Goal: Information Seeking & Learning: Learn about a topic

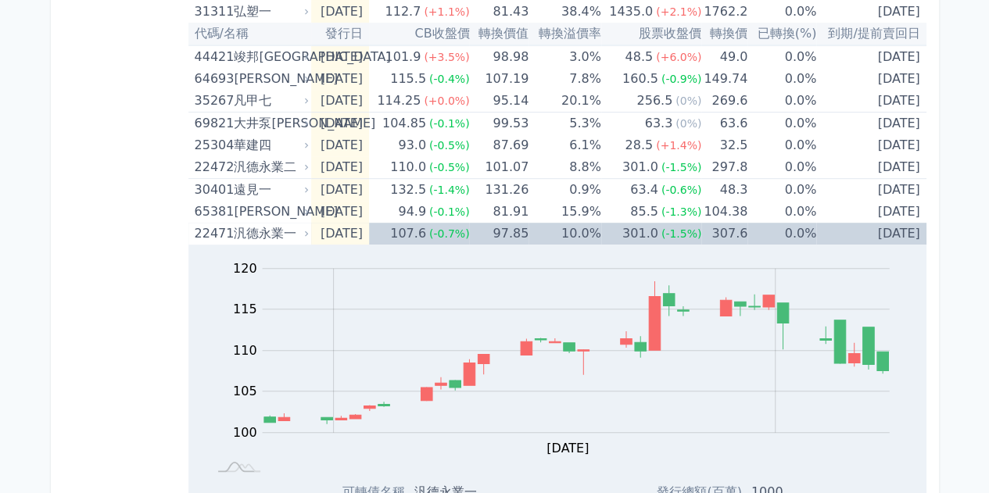
scroll to position [319, 0]
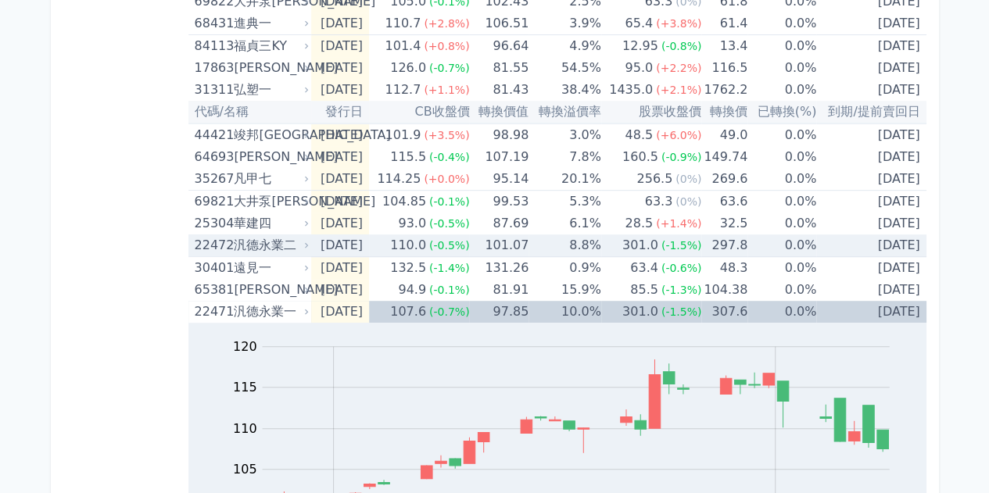
click at [268, 242] on div "汎德永業二" at bounding box center [270, 246] width 72 height 22
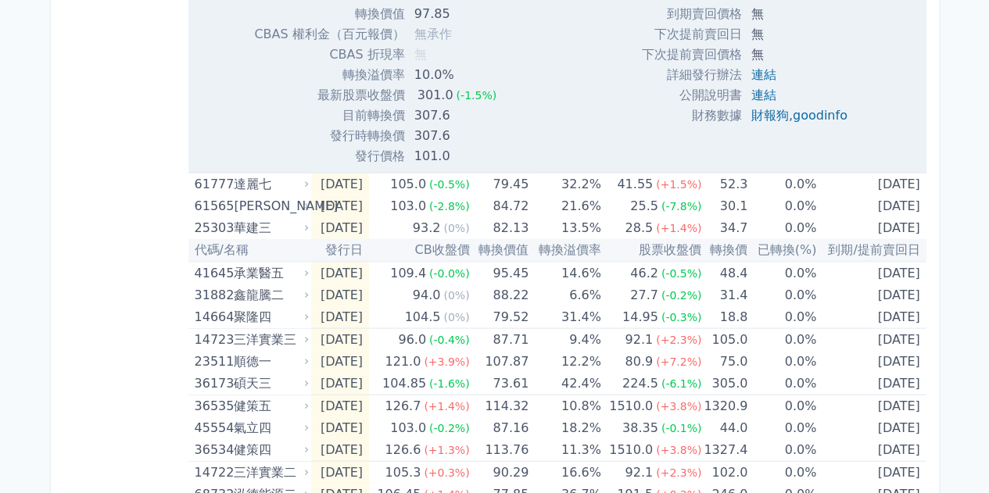
scroll to position [1563, 0]
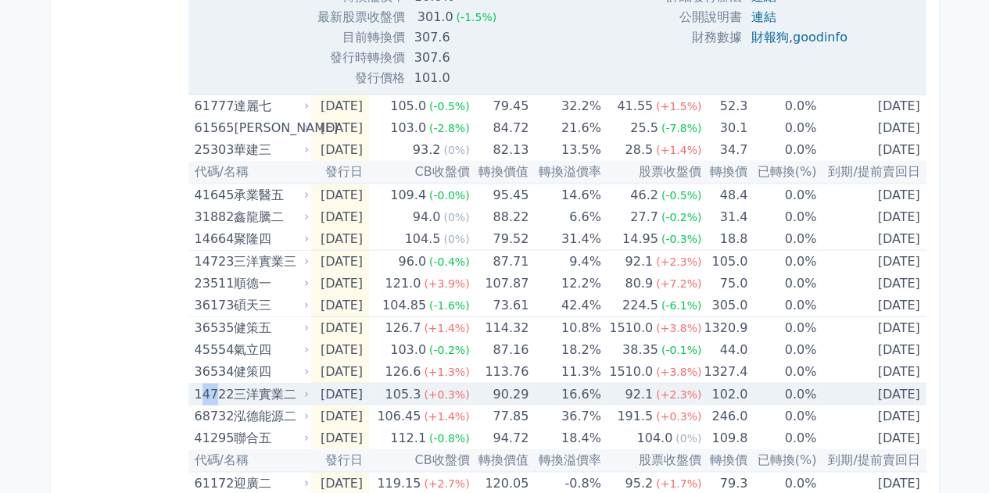
click at [217, 393] on div "14722" at bounding box center [213, 395] width 36 height 22
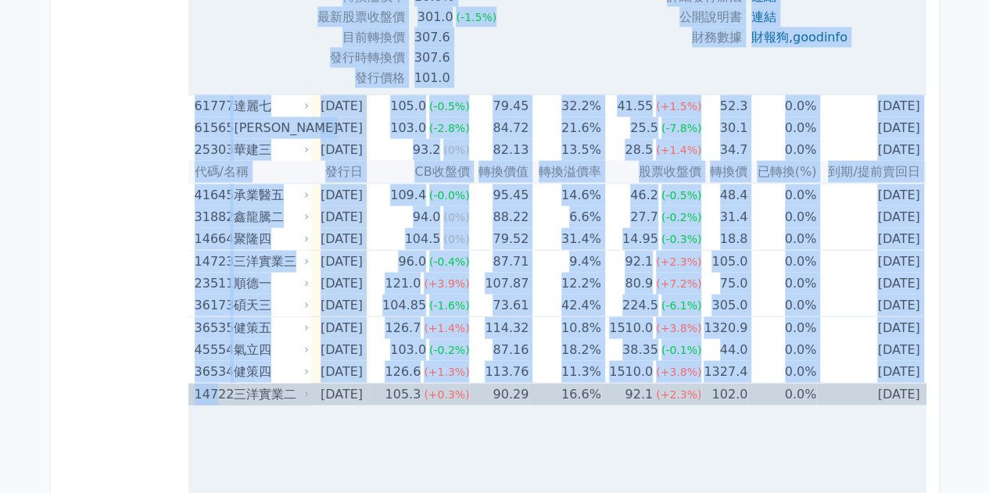
drag, startPoint x: 186, startPoint y: 396, endPoint x: 176, endPoint y: 390, distance: 11.5
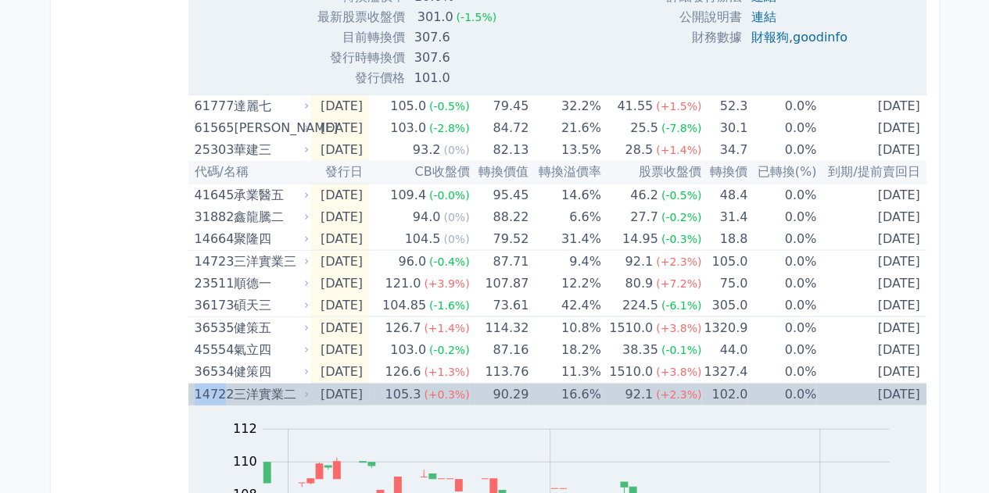
drag, startPoint x: 195, startPoint y: 393, endPoint x: 222, endPoint y: 396, distance: 27.5
click at [222, 396] on div "14722" at bounding box center [213, 395] width 36 height 22
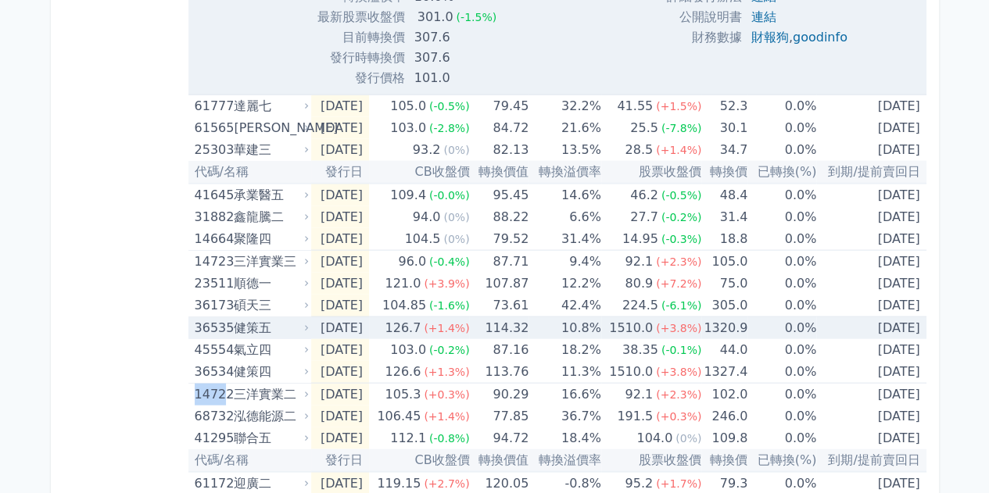
copy div "1472"
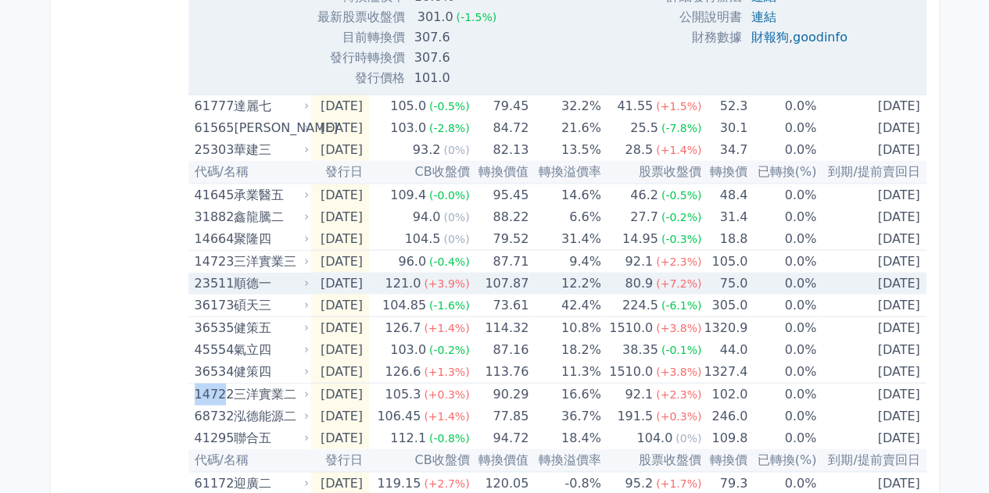
scroll to position [1609, 0]
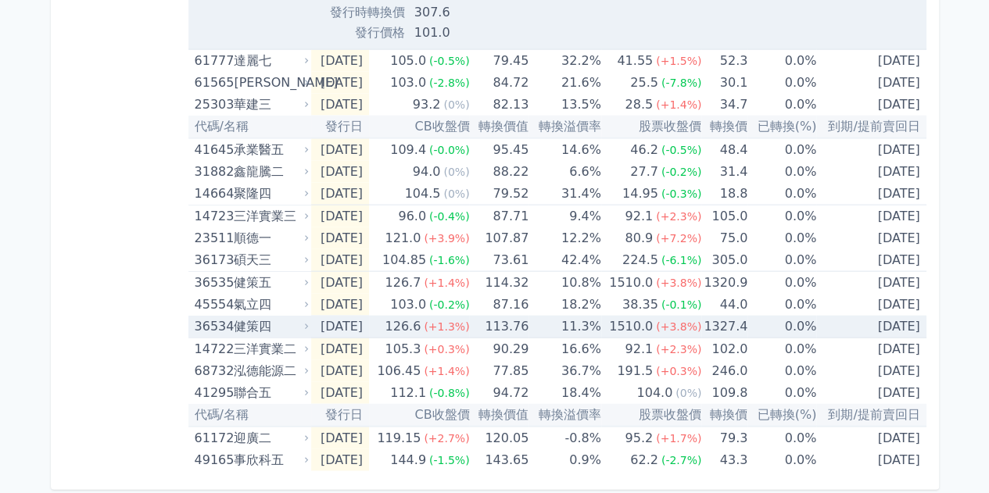
click at [333, 329] on td "[DATE]" at bounding box center [340, 327] width 58 height 23
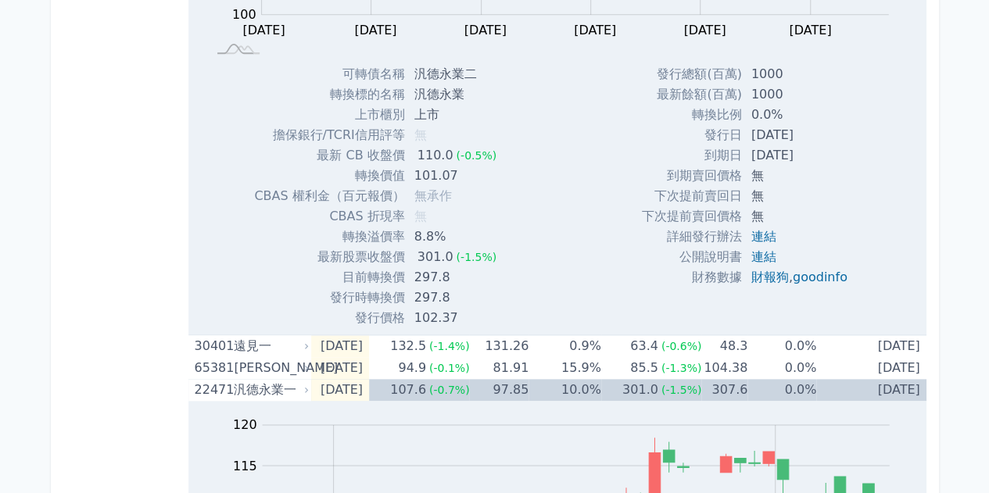
scroll to position [0, 0]
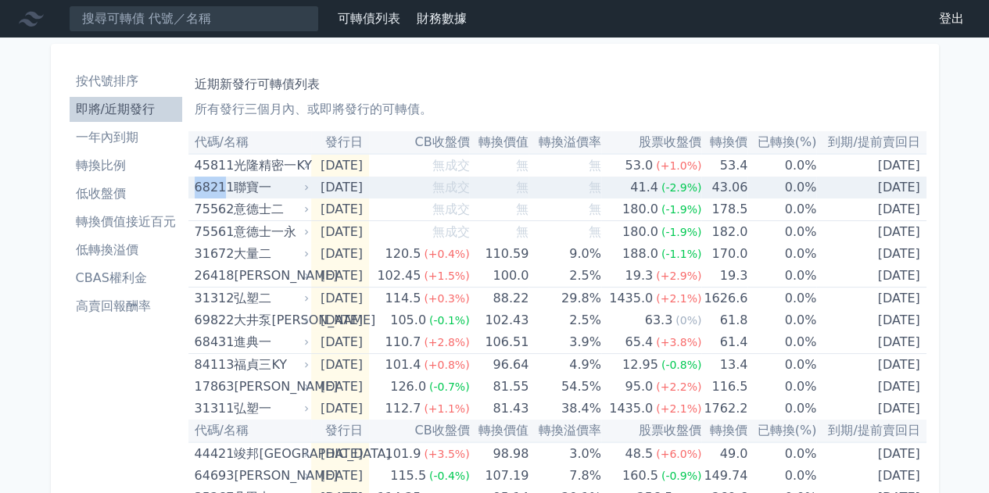
drag, startPoint x: 191, startPoint y: 193, endPoint x: 221, endPoint y: 190, distance: 30.6
click at [221, 190] on td "68211 聯寶一" at bounding box center [250, 188] width 124 height 22
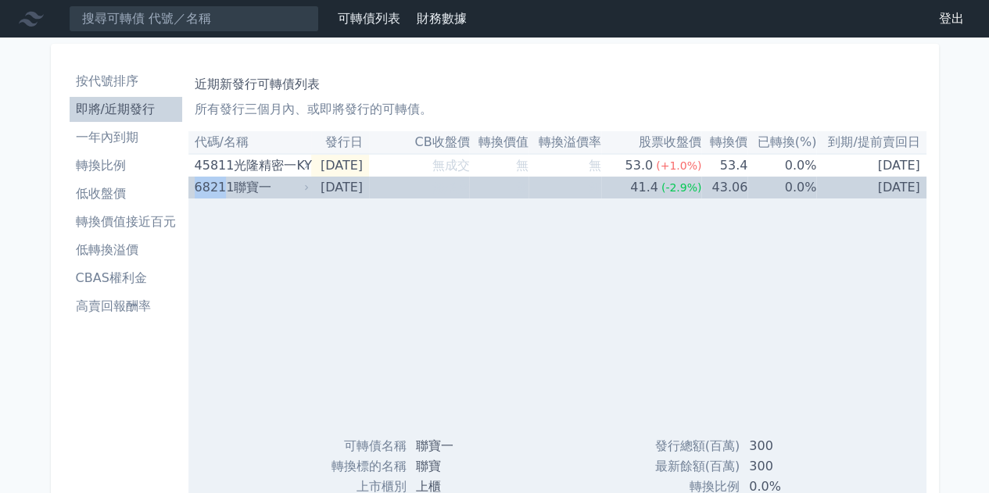
copy div "6821"
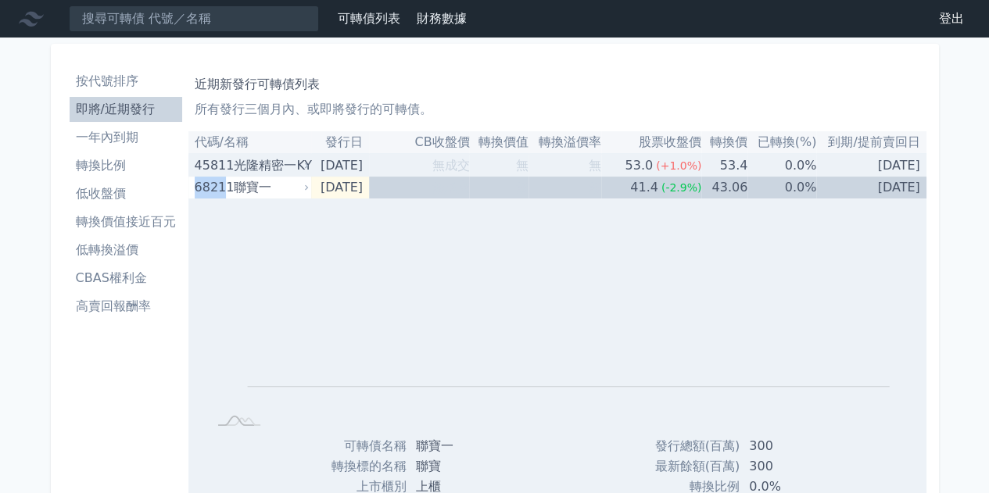
copy div "6821"
